Goal: Task Accomplishment & Management: Use online tool/utility

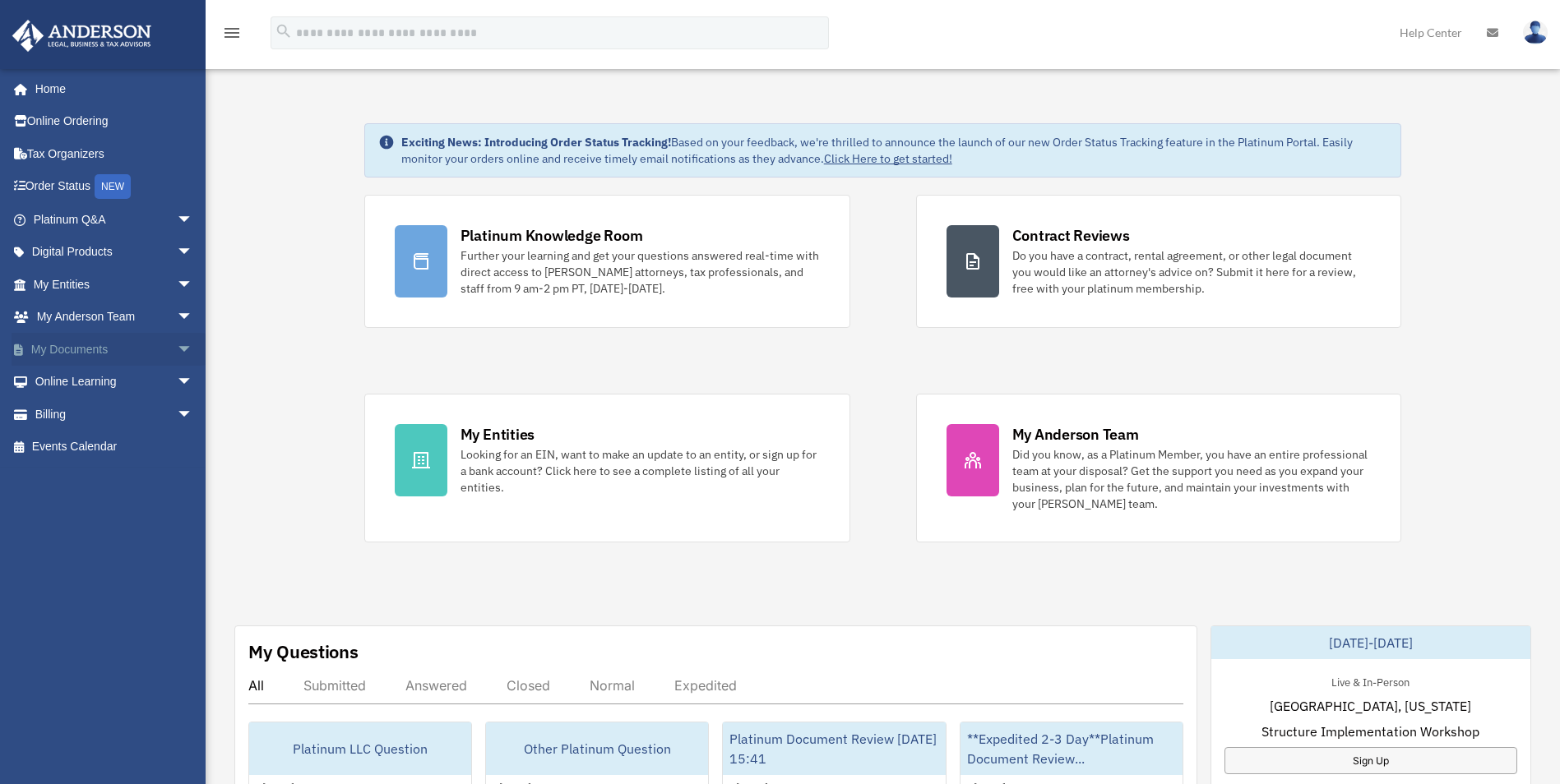
click at [177, 350] on span "arrow_drop_down" at bounding box center [193, 349] width 33 height 34
click at [93, 382] on link "Box" at bounding box center [121, 382] width 195 height 33
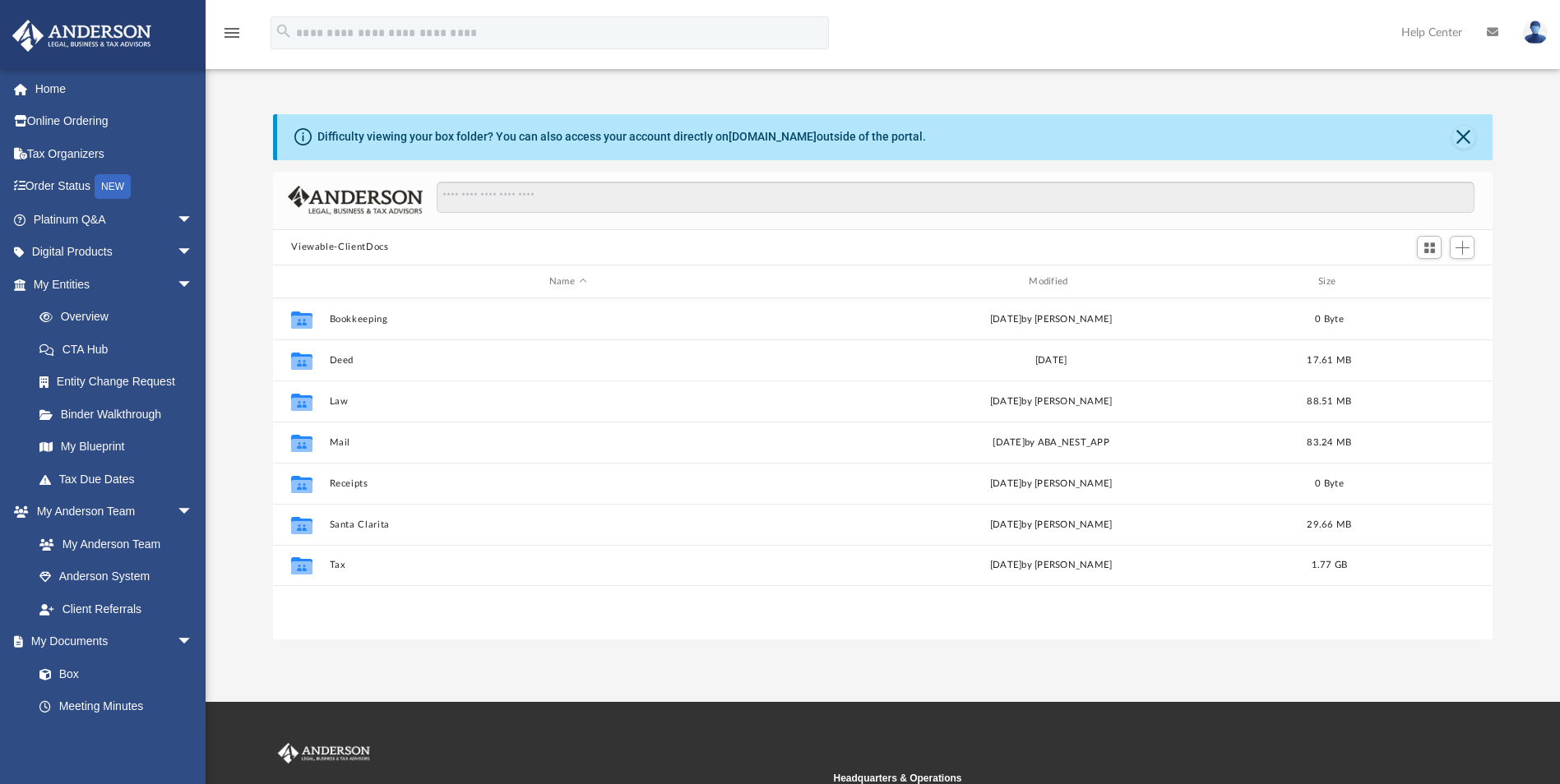
scroll to position [362, 1207]
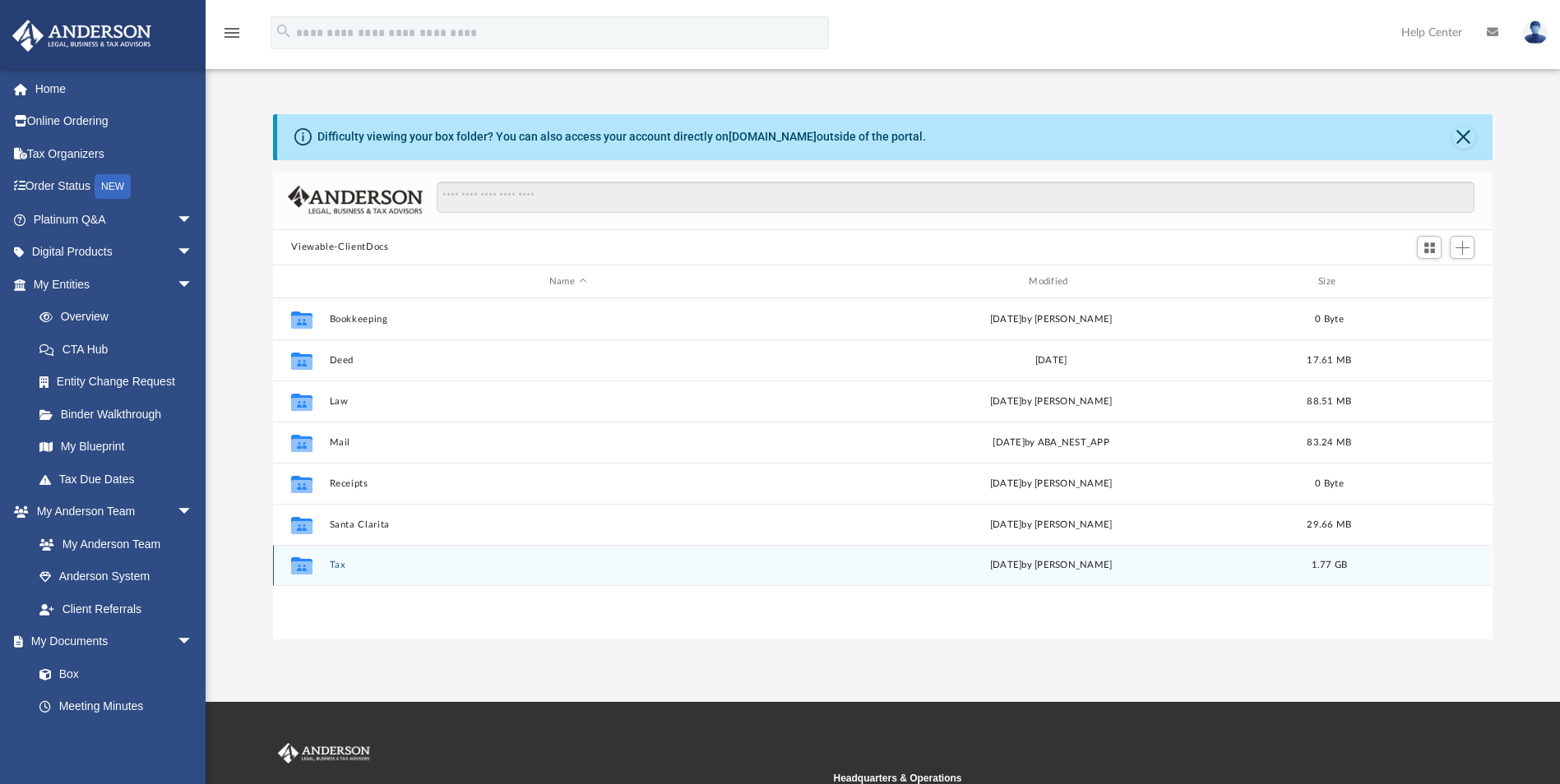
click at [335, 562] on button "Tax" at bounding box center [568, 566] width 476 height 11
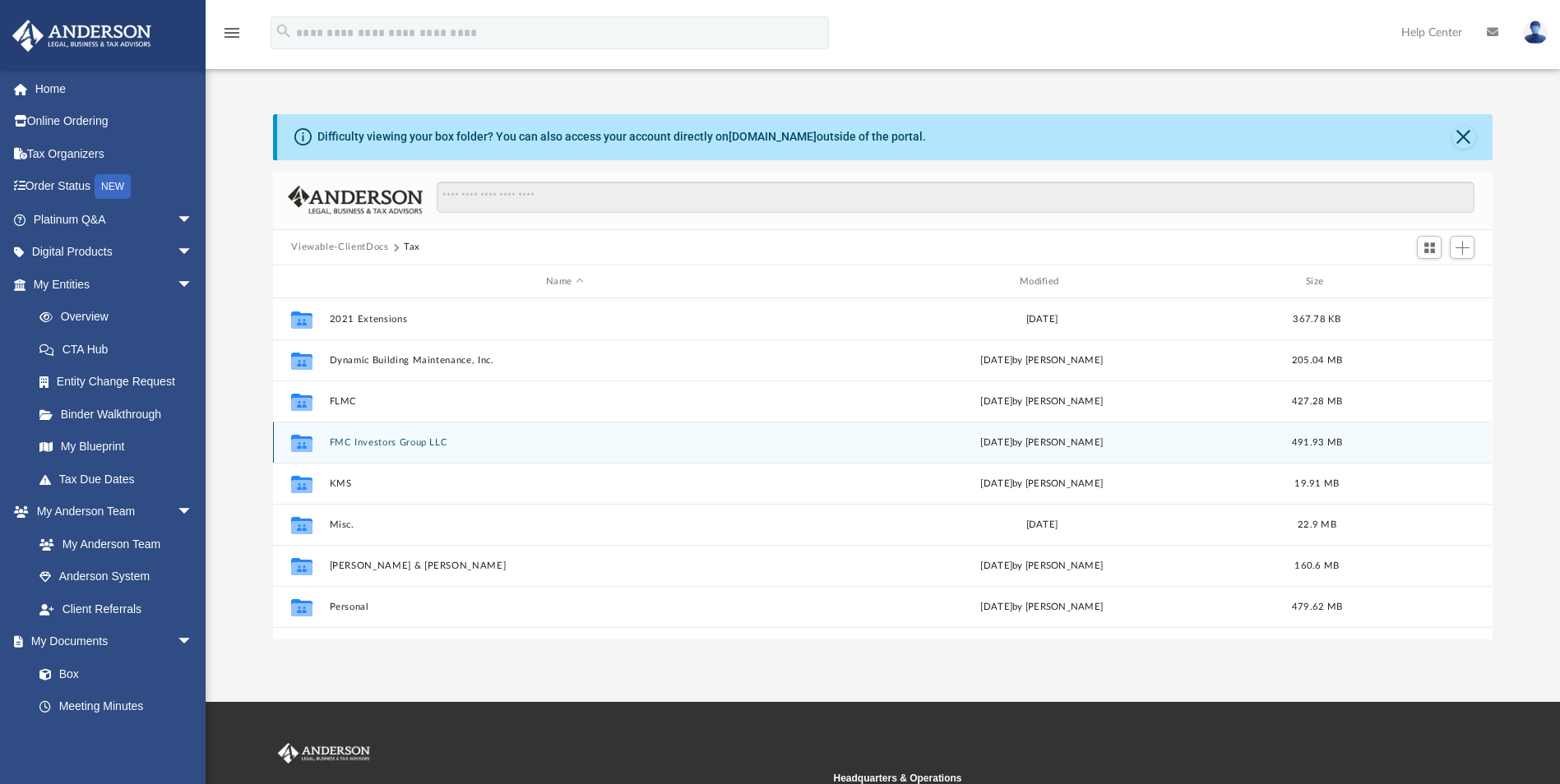
click at [330, 439] on button "FMC Investors Group LLC" at bounding box center [564, 442] width 470 height 11
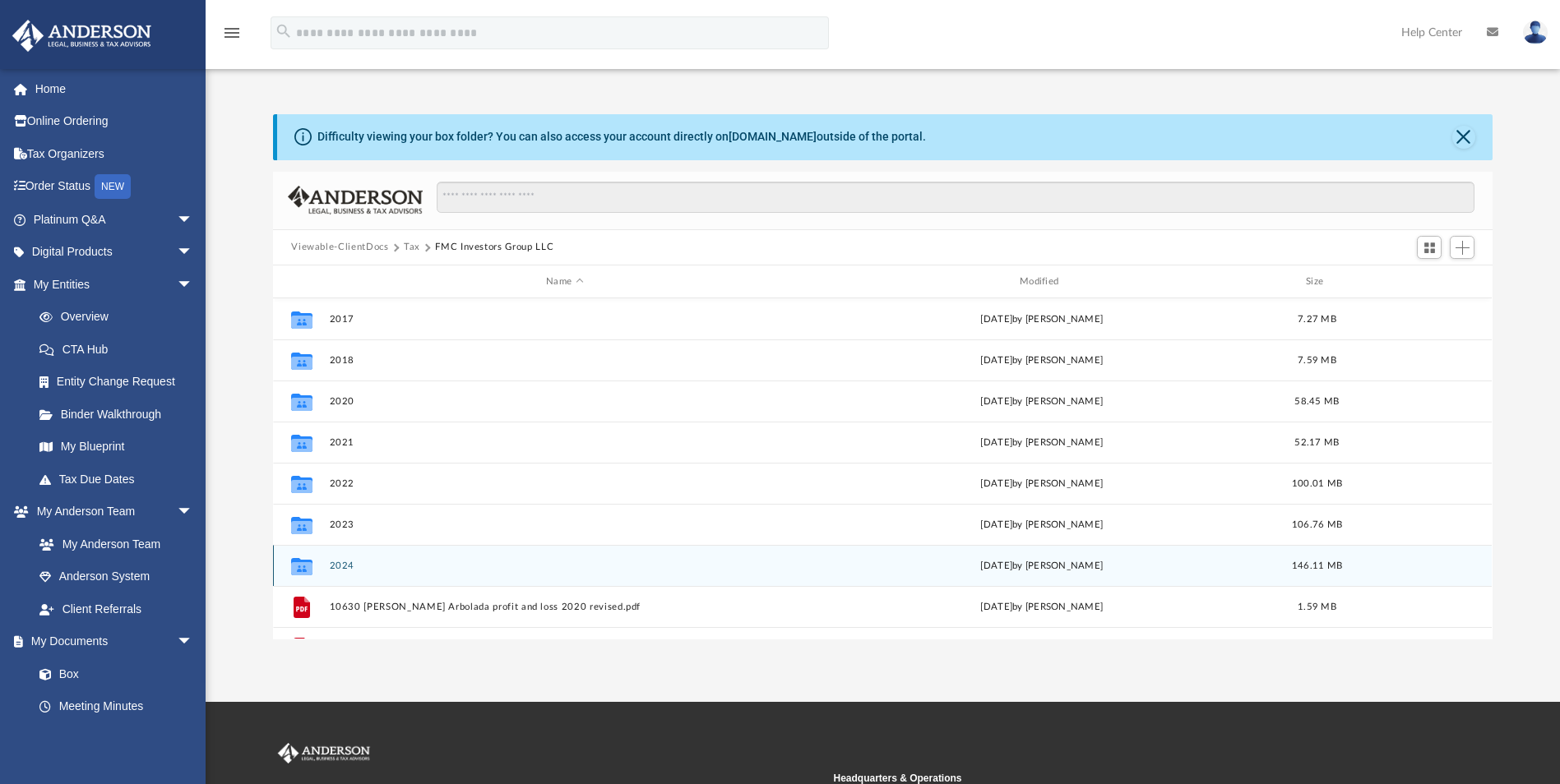
click at [344, 565] on button "2024" at bounding box center [564, 566] width 470 height 11
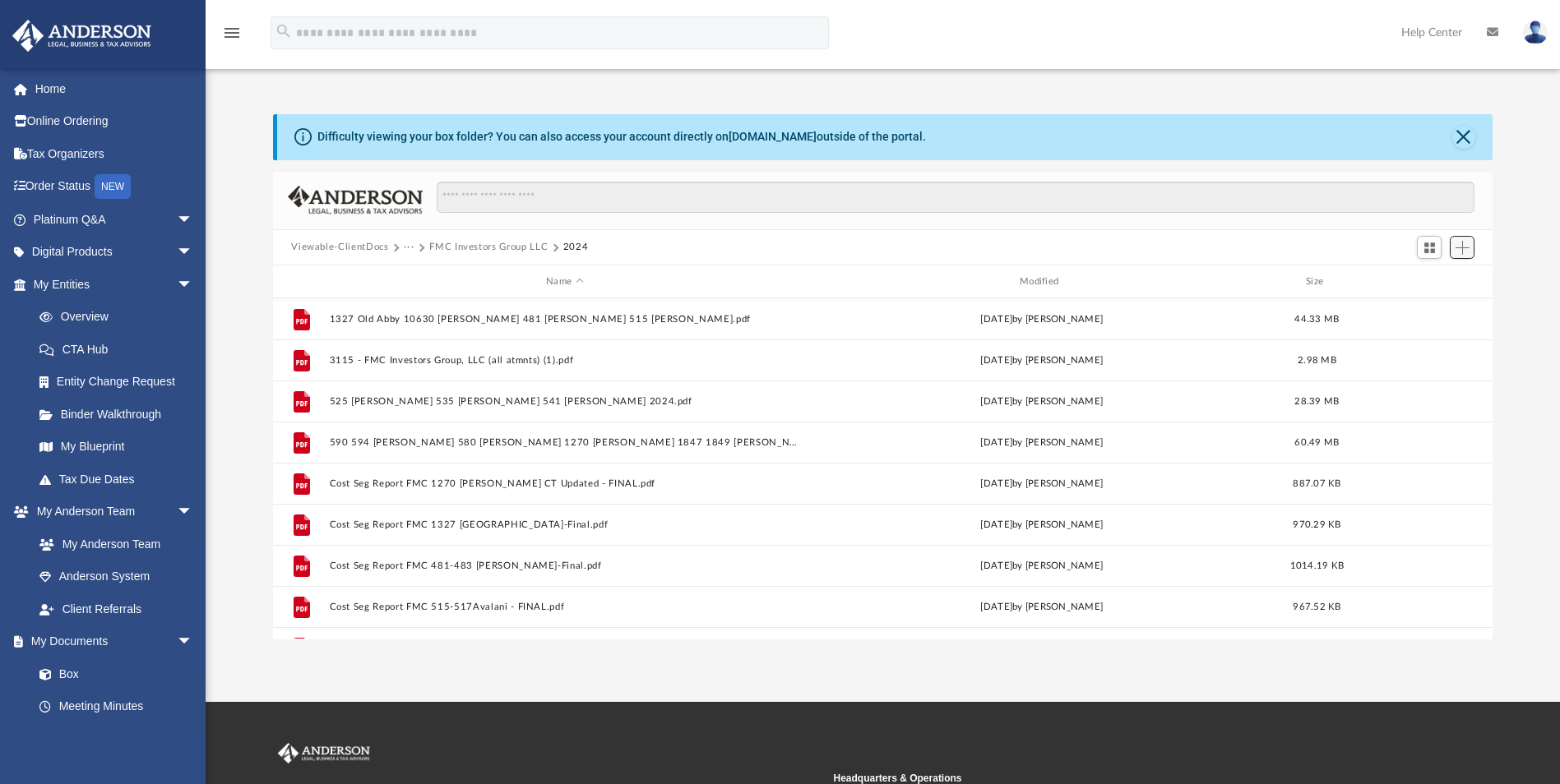
click at [1464, 250] on span "Add" at bounding box center [1462, 248] width 14 height 14
click at [1436, 283] on li "Upload" at bounding box center [1439, 280] width 53 height 17
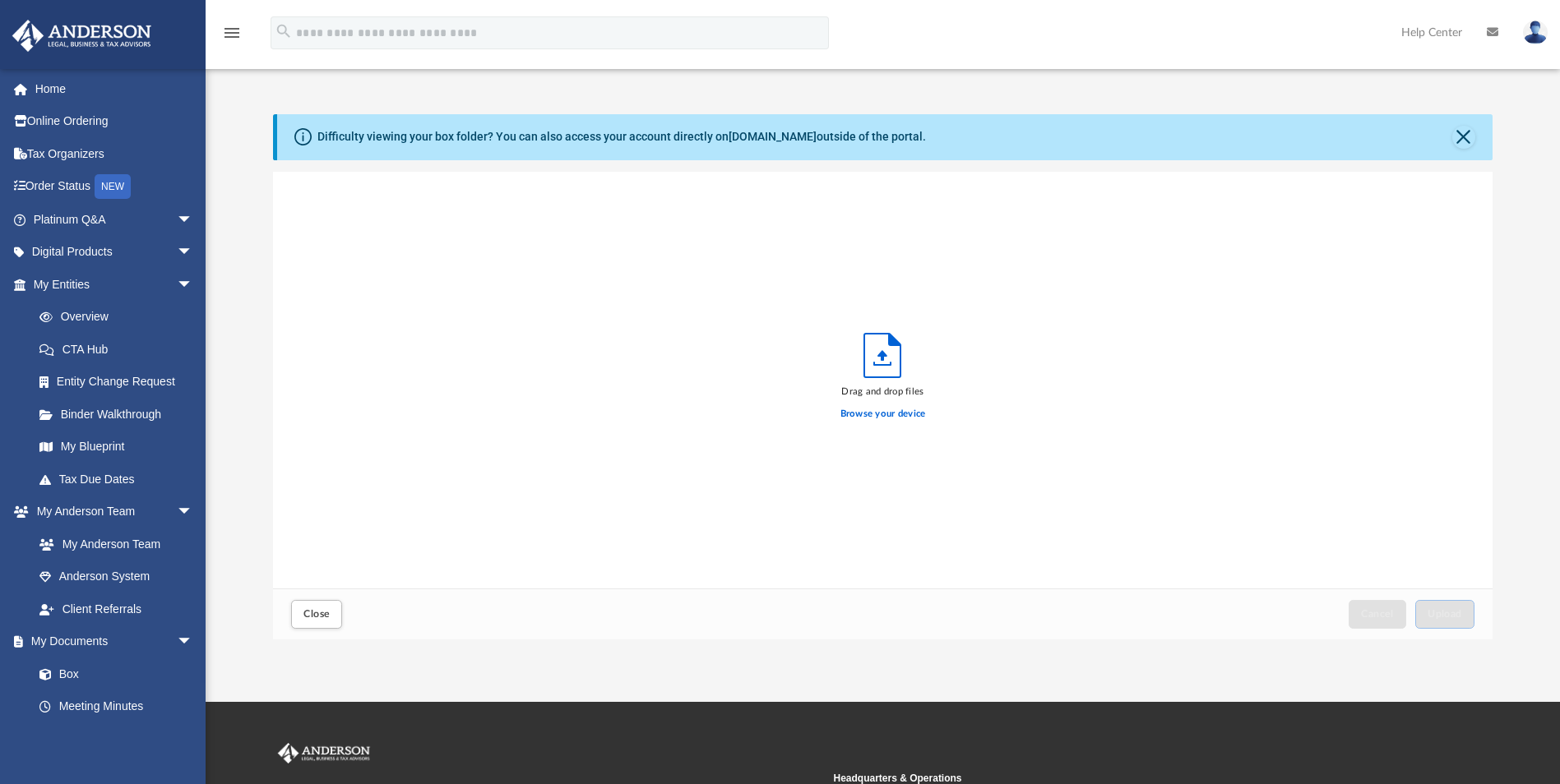
scroll to position [405, 1207]
click at [888, 417] on label "Browse your device" at bounding box center [883, 415] width 86 height 15
click at [0, 0] on input "Browse your device" at bounding box center [0, 0] width 0 height 0
click at [1448, 611] on span "Upload" at bounding box center [1445, 614] width 35 height 10
click at [889, 416] on label "Select More Files" at bounding box center [882, 412] width 75 height 15
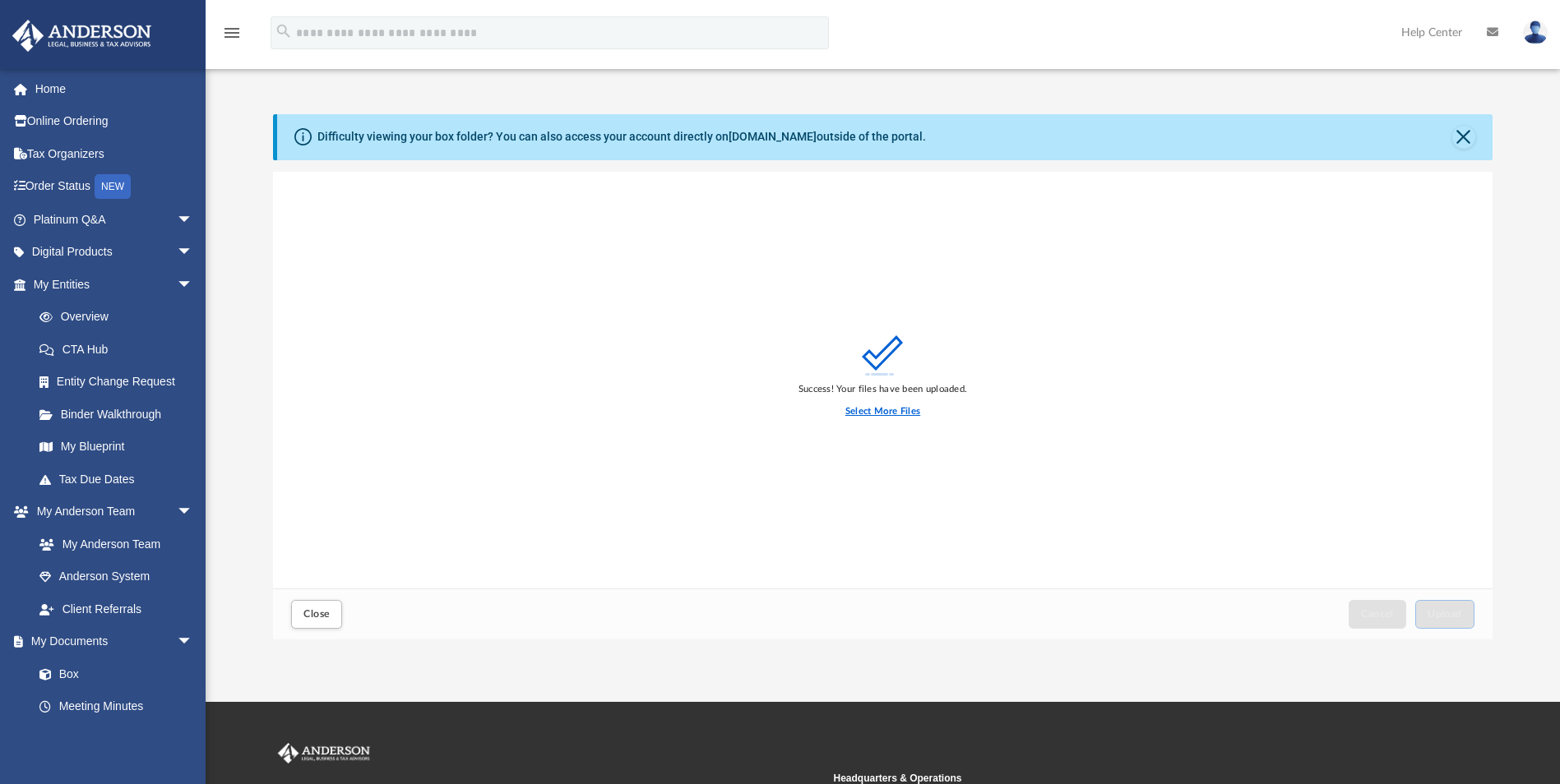
click at [0, 0] on input "Select More Files" at bounding box center [0, 0] width 0 height 0
click at [1449, 614] on span "Upload" at bounding box center [1445, 614] width 35 height 10
click at [876, 415] on label "Select More Files" at bounding box center [882, 412] width 75 height 15
click at [0, 0] on input "Select More Files" at bounding box center [0, 0] width 0 height 0
click at [1443, 615] on span "Upload" at bounding box center [1445, 614] width 35 height 10
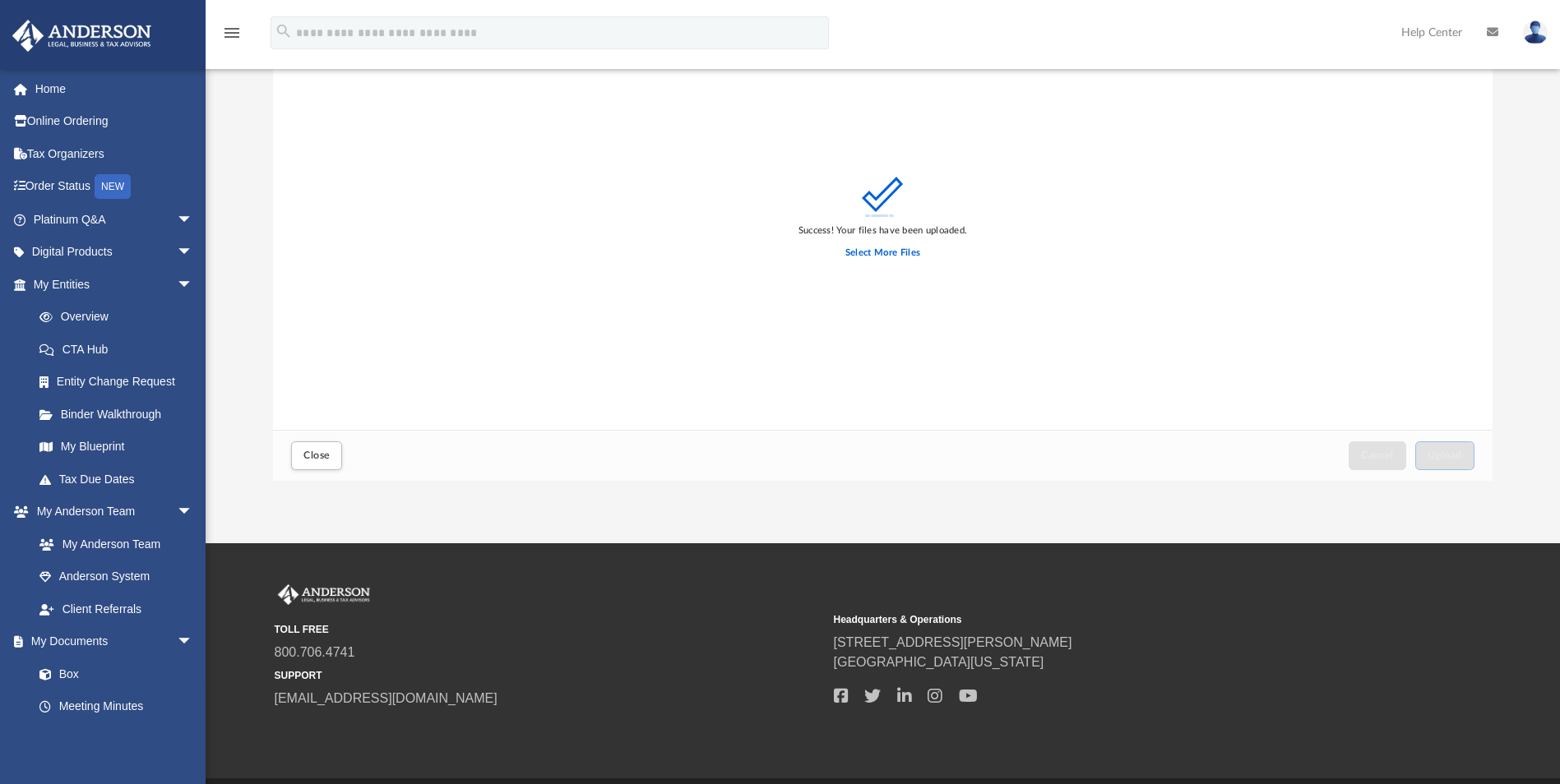
scroll to position [129, 0]
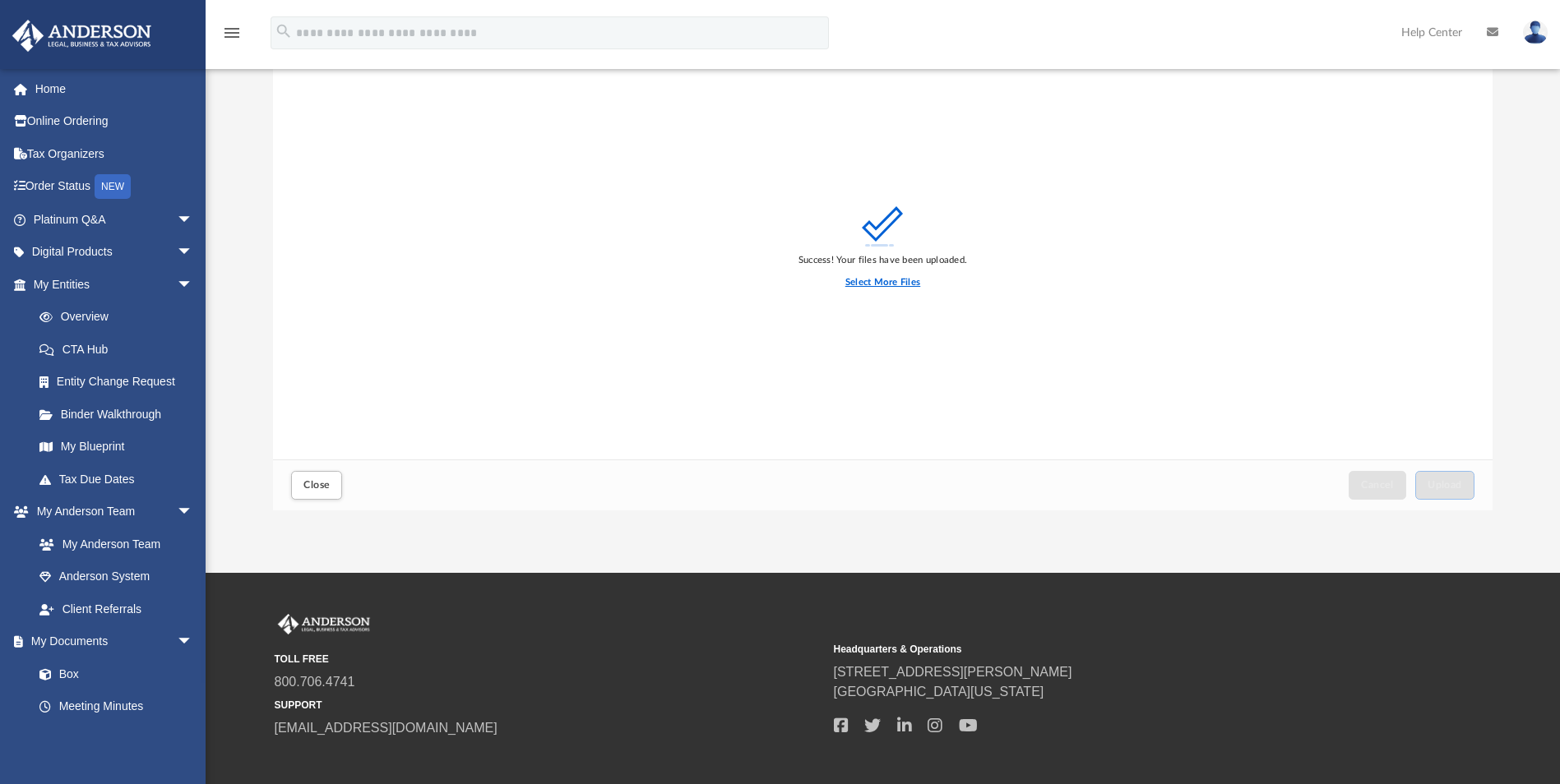
click at [890, 284] on label "Select More Files" at bounding box center [882, 283] width 75 height 15
click at [0, 0] on input "Select More Files" at bounding box center [0, 0] width 0 height 0
click at [1456, 484] on span "Upload" at bounding box center [1445, 485] width 35 height 10
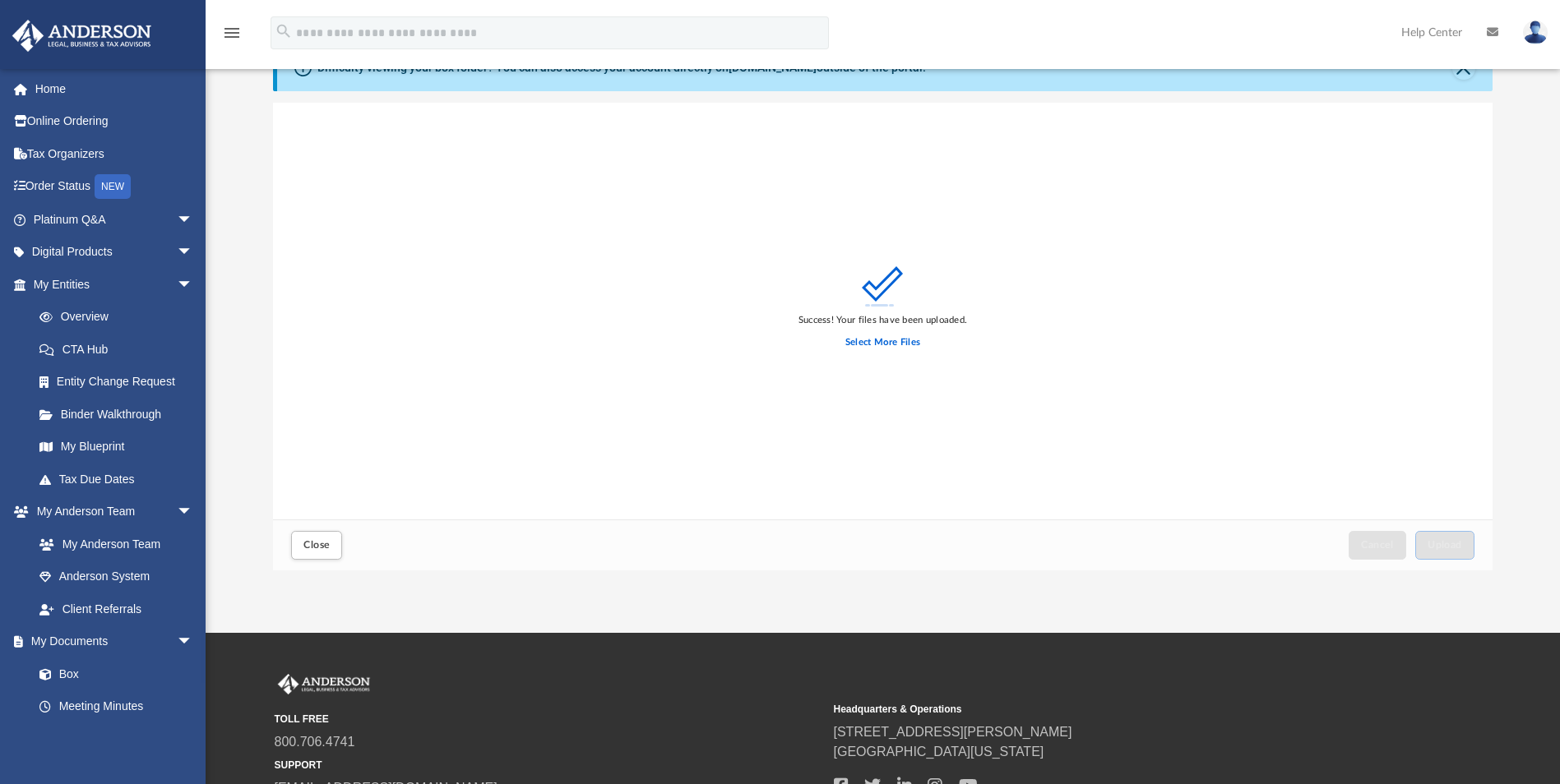
scroll to position [0, 0]
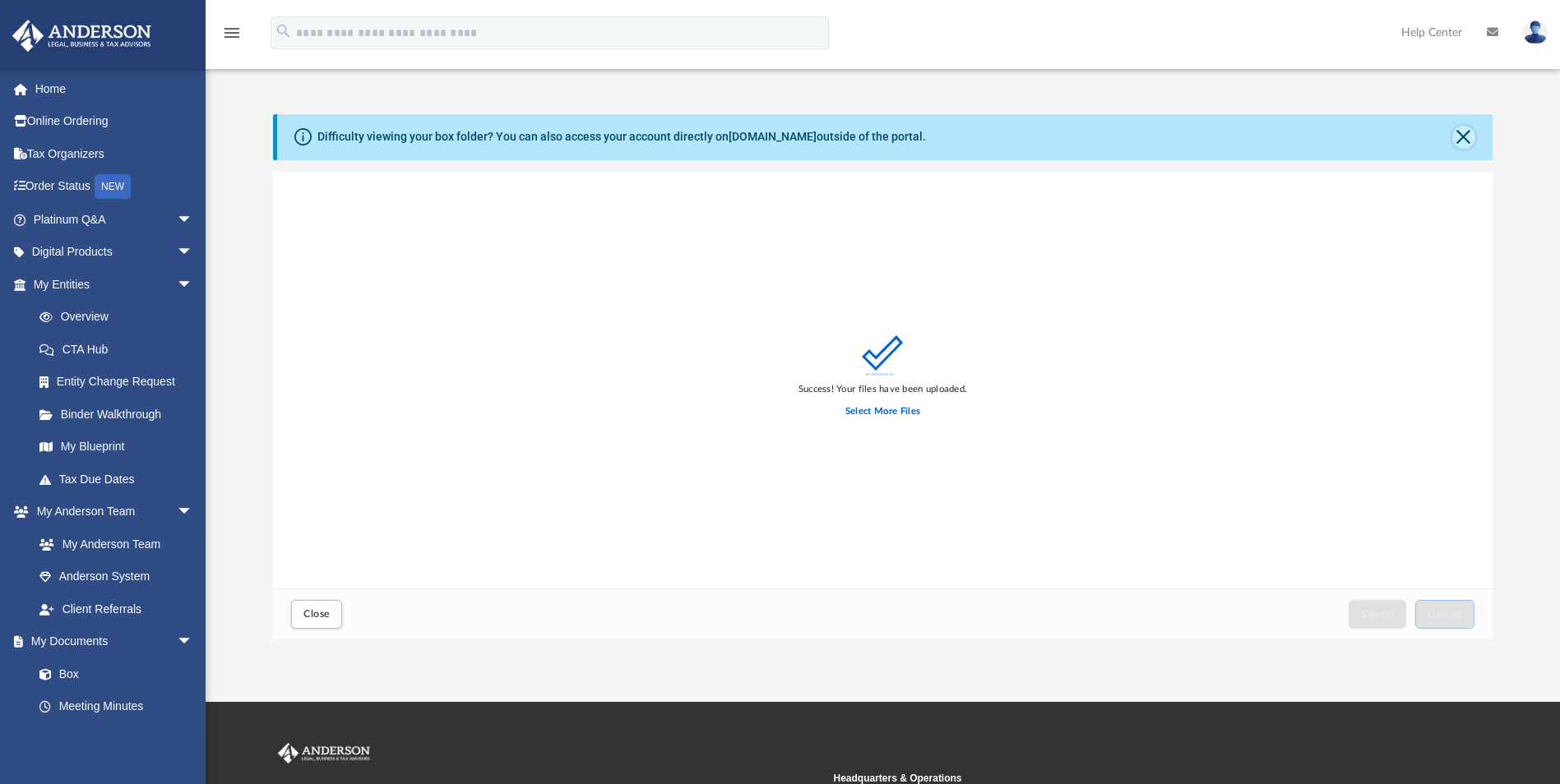
click at [1465, 137] on button "Close" at bounding box center [1464, 137] width 23 height 23
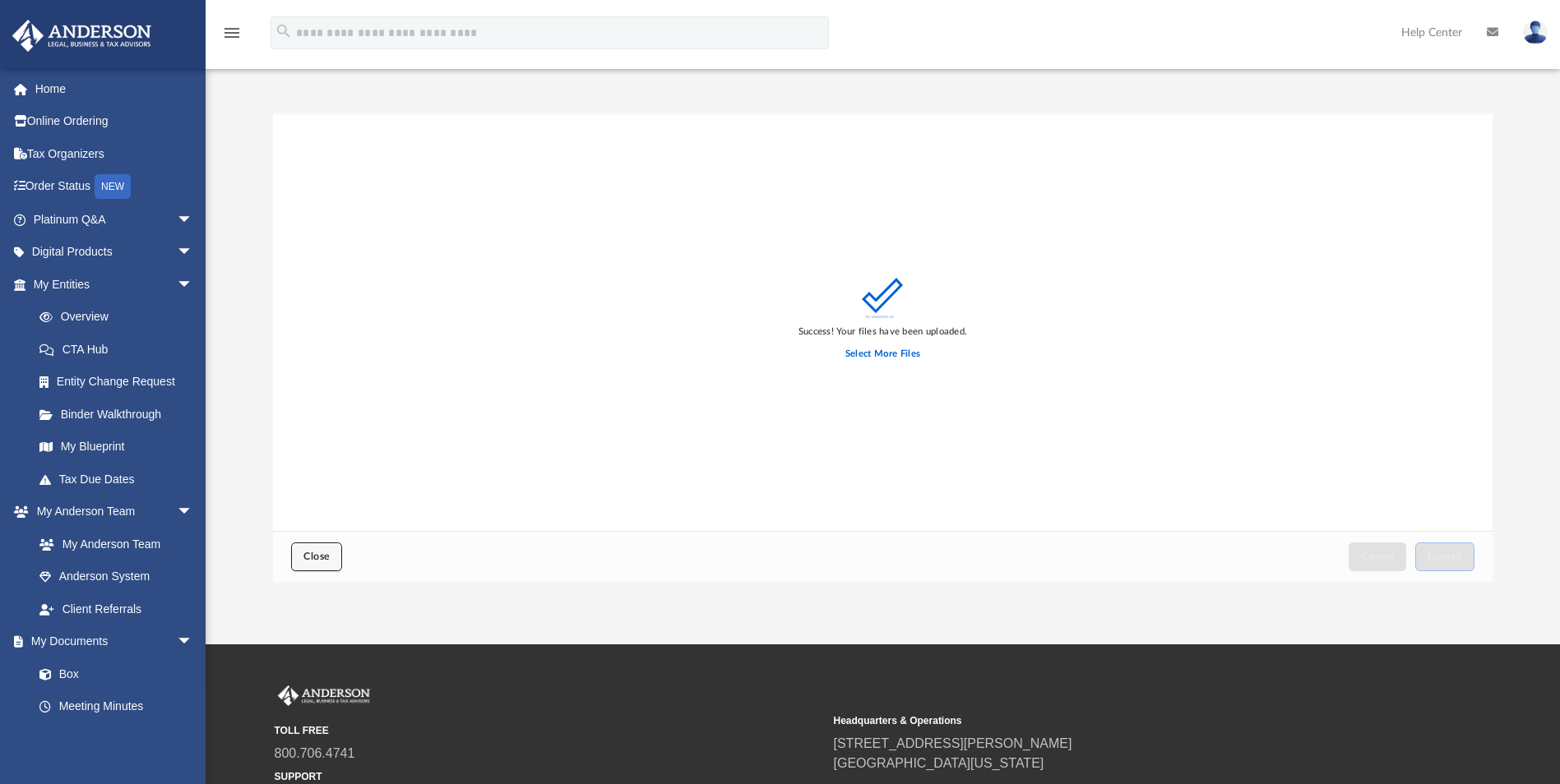
click at [313, 564] on button "Close" at bounding box center [316, 557] width 51 height 29
